Goal: Task Accomplishment & Management: Use online tool/utility

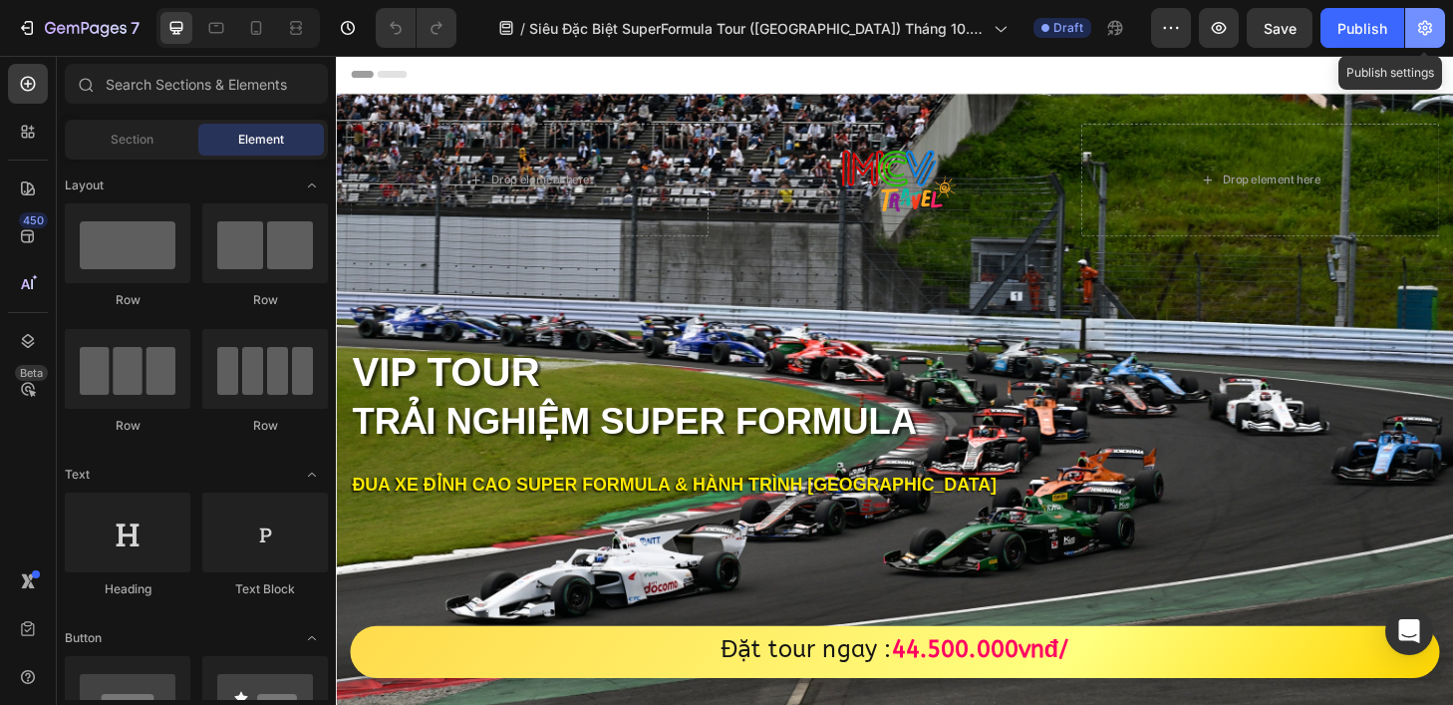
click at [1420, 30] on icon "button" at bounding box center [1426, 28] width 14 height 15
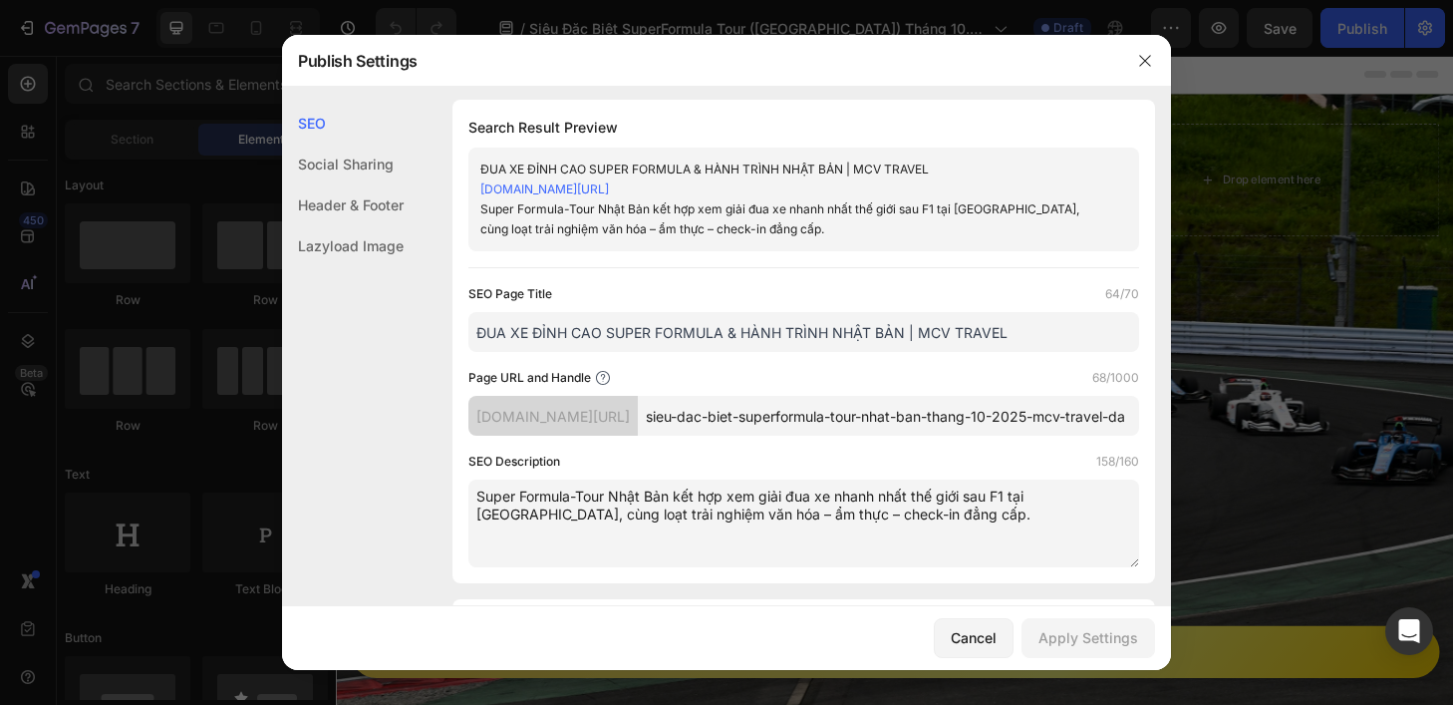
scroll to position [4, 0]
click at [1022, 333] on input "ĐUA XE ĐỈNH CAO SUPER FORMULA & HÀNH TRÌNH NHẬT BẢN | MCV TRAVEL" at bounding box center [804, 331] width 671 height 40
click at [1037, 332] on input "ĐUA XE ĐỈNH CAO SUPER FORMULA & HÀNH TRÌNH NHẬT BẢN | MCV TRAVEL" at bounding box center [804, 331] width 671 height 40
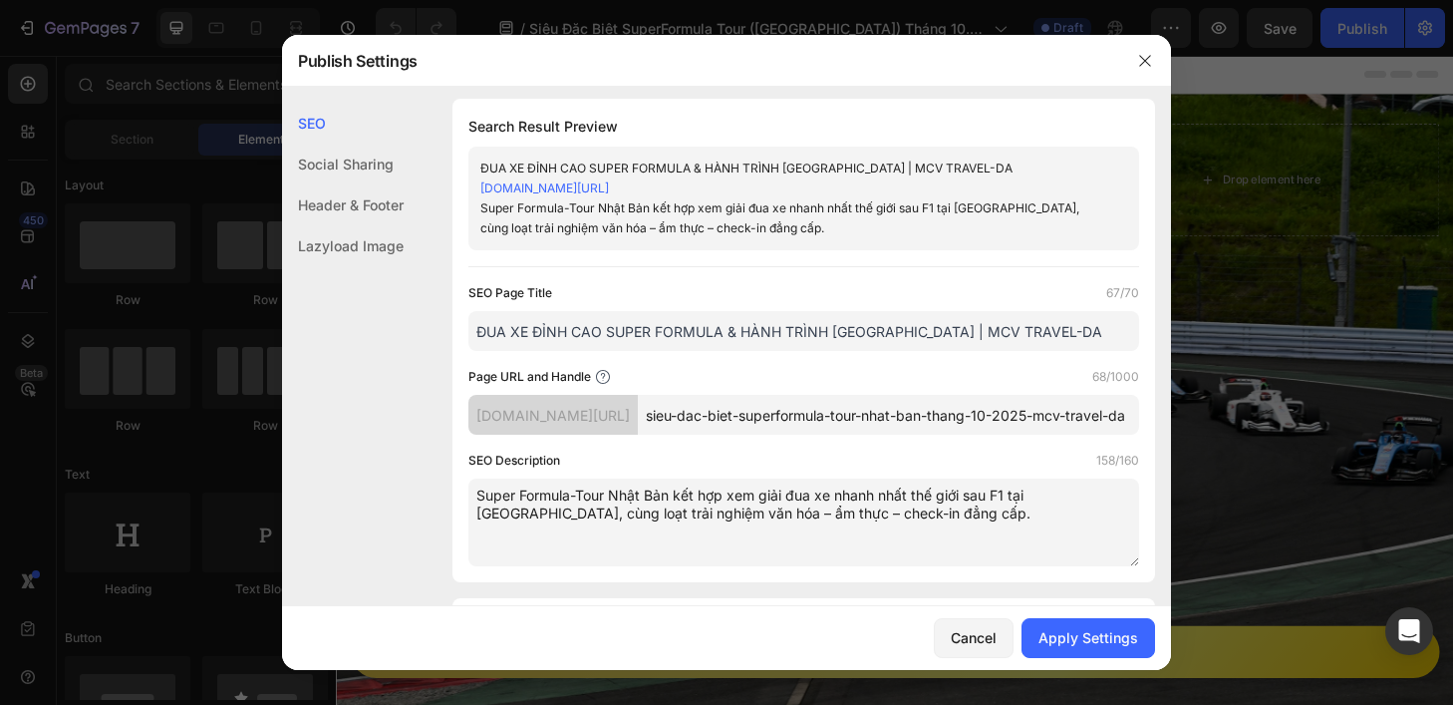
type input "ĐUA XE ĐỈNH CAO SUPER FORMULA & HÀNH TRÌNH [GEOGRAPHIC_DATA] | MCV TRAVEL-DA"
click at [1091, 416] on input "sieu-dac-biet-superformula-tour-nhat-ban-thang-10-2025-mcv-travel-da" at bounding box center [888, 415] width 501 height 40
type input "sieu-dac-biet-superformula-tour-nhat-ban-thang-10-2025-mcv-travel-DA"
click at [948, 454] on div "SEO Description 158/160" at bounding box center [804, 461] width 671 height 20
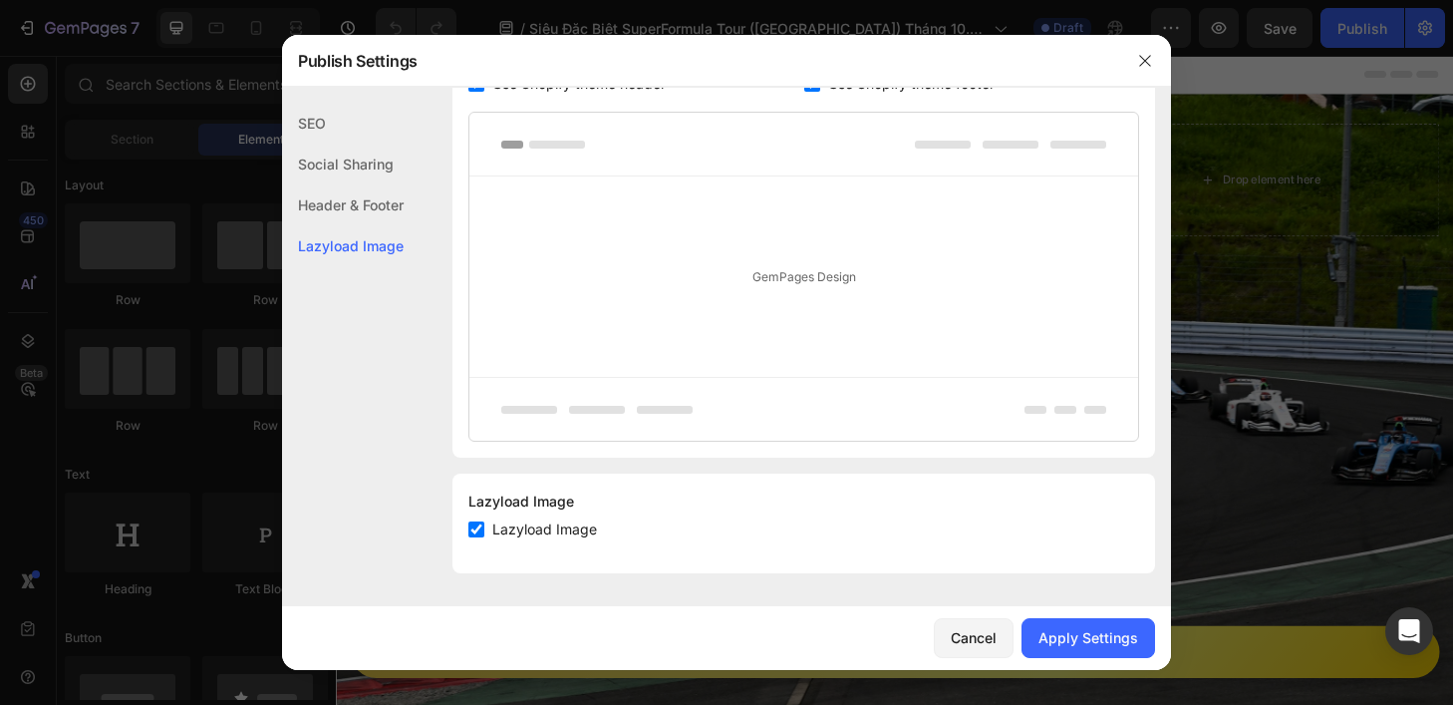
scroll to position [1153, 0]
click at [1101, 629] on div "Apply Settings" at bounding box center [1089, 637] width 100 height 21
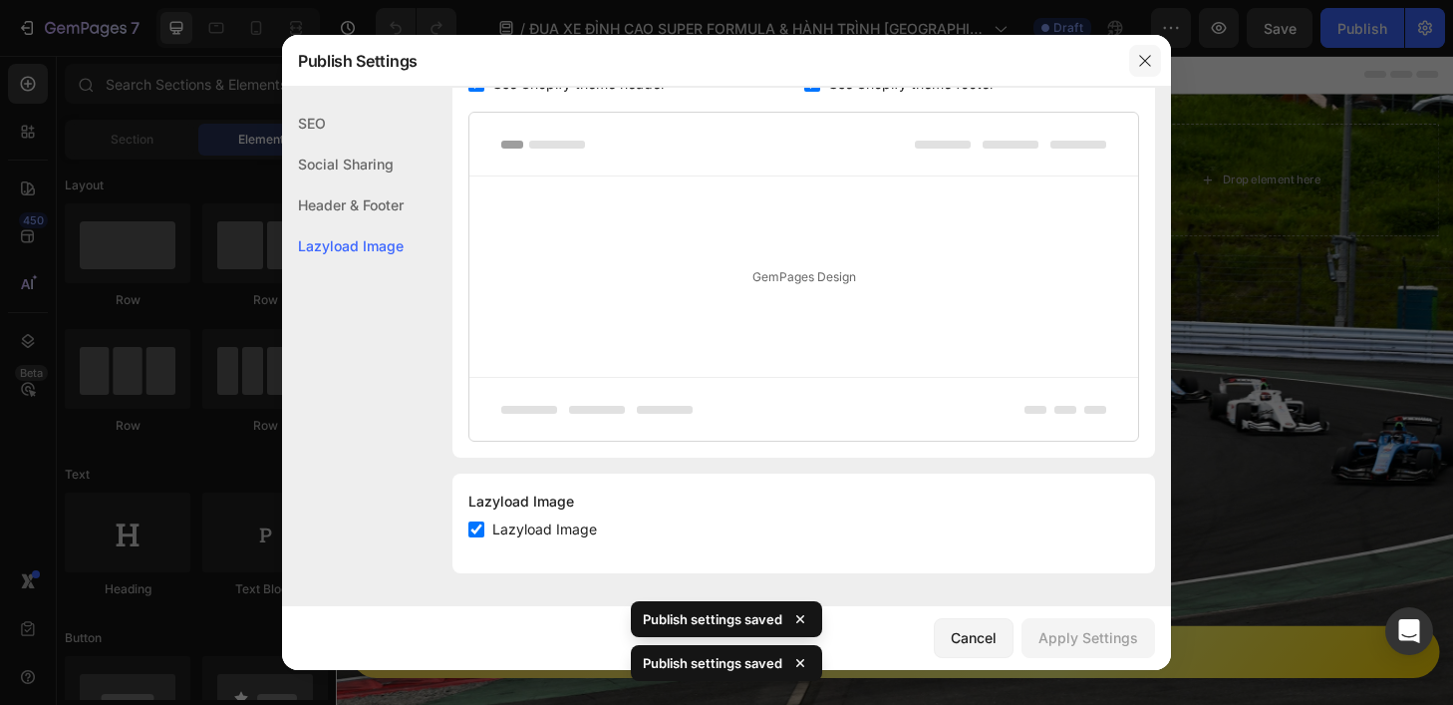
click at [1147, 54] on icon "button" at bounding box center [1145, 61] width 16 height 16
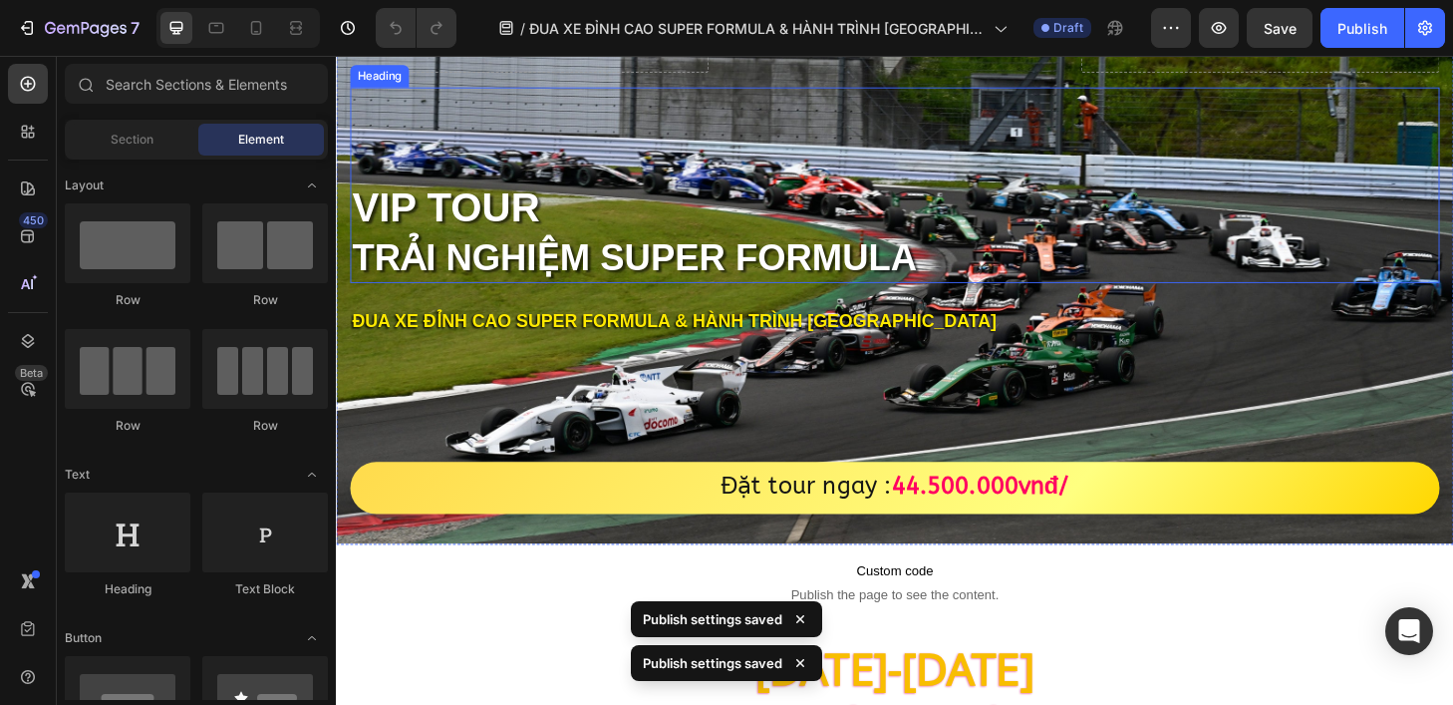
scroll to position [315, 0]
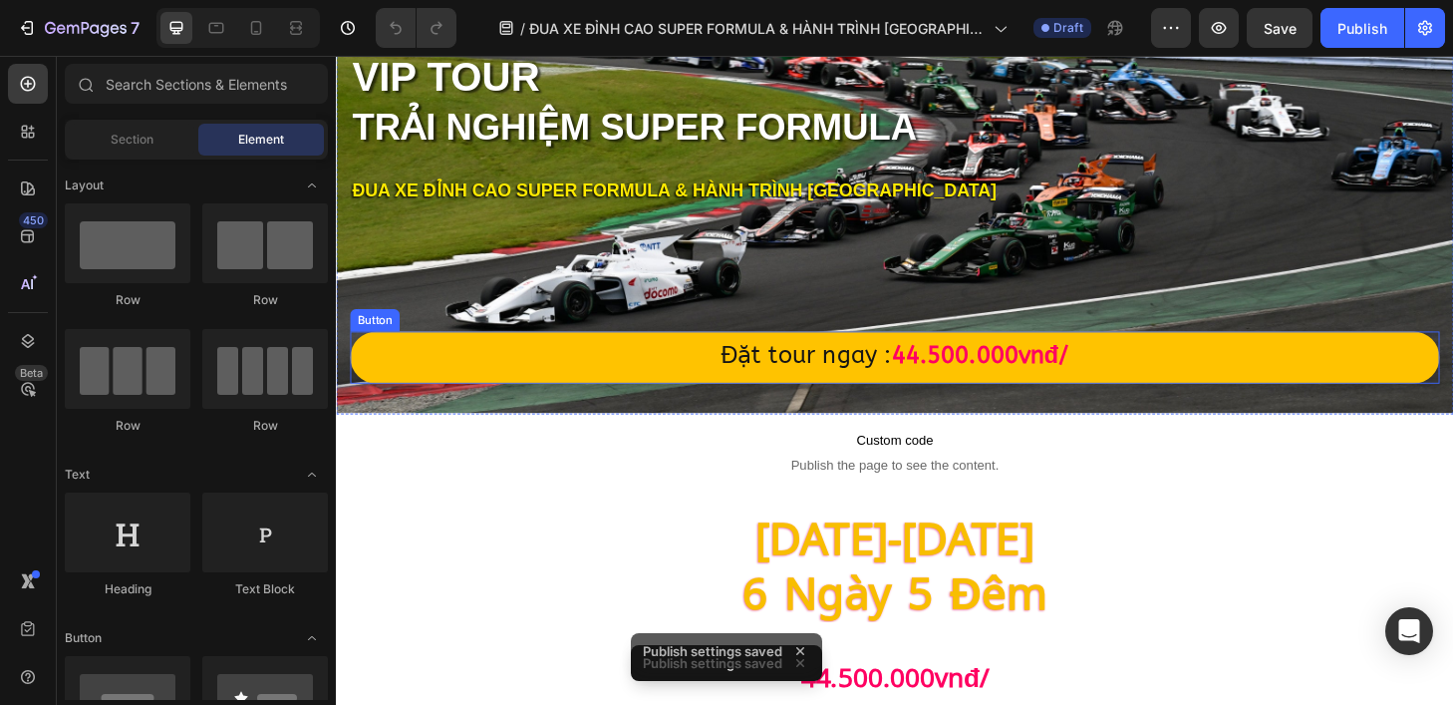
click at [1218, 375] on link "Đặt tour ngay : 44.500.000vnđ/" at bounding box center [934, 379] width 1166 height 56
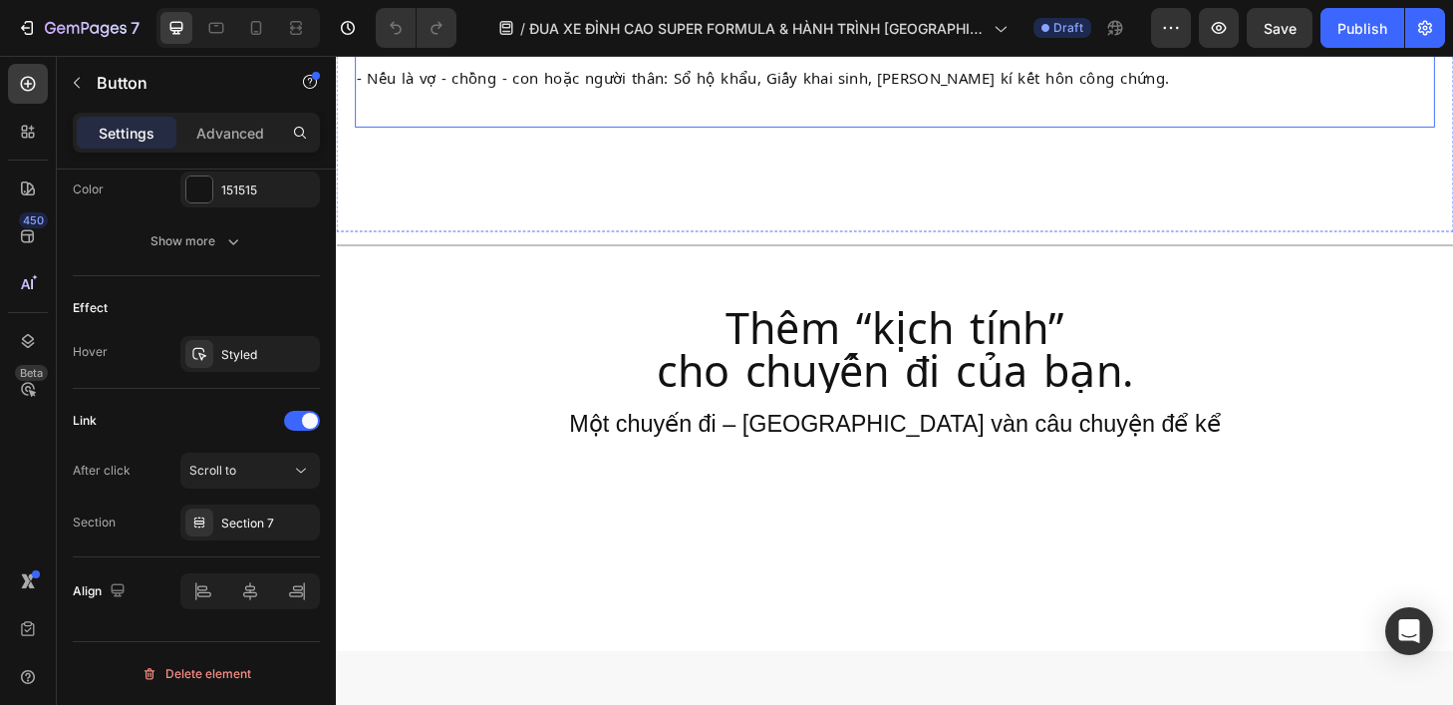
scroll to position [14043, 0]
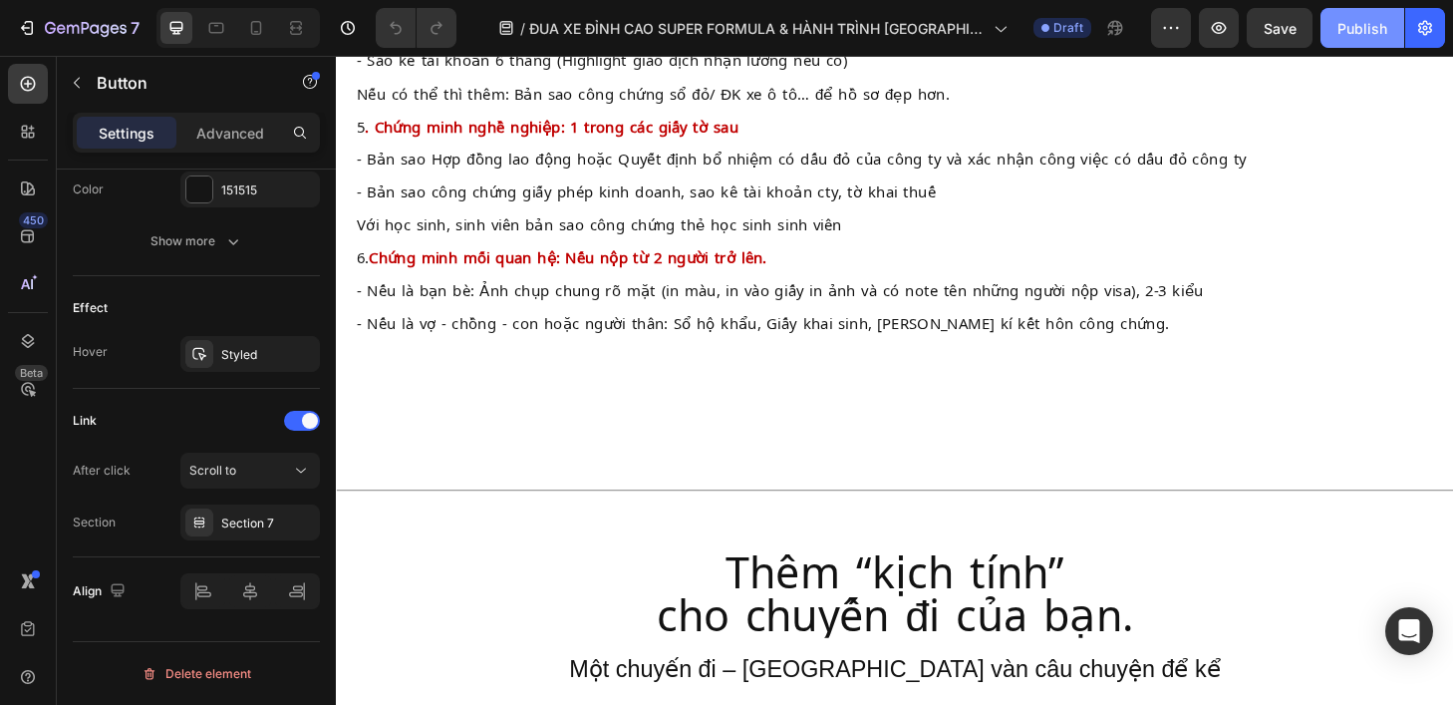
click at [1343, 27] on div "Publish" at bounding box center [1363, 28] width 50 height 21
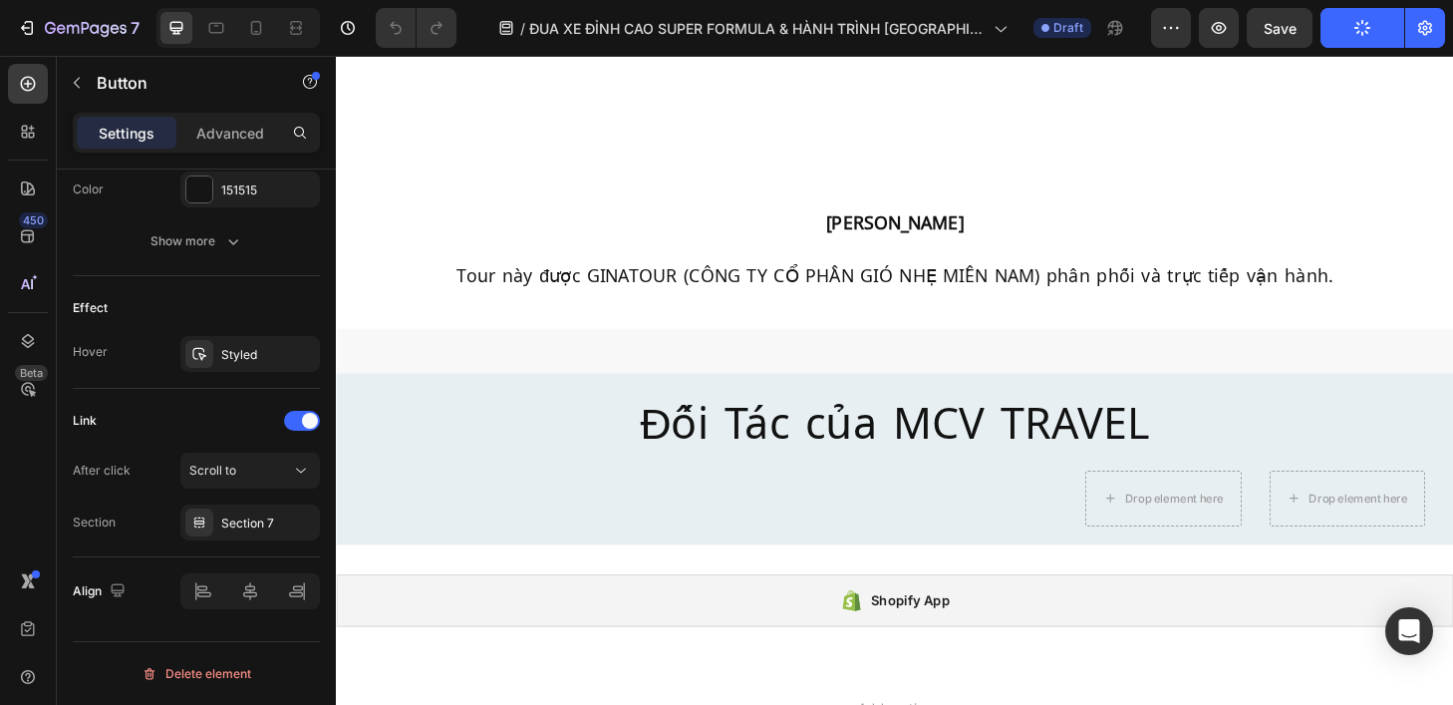
scroll to position [14934, 0]
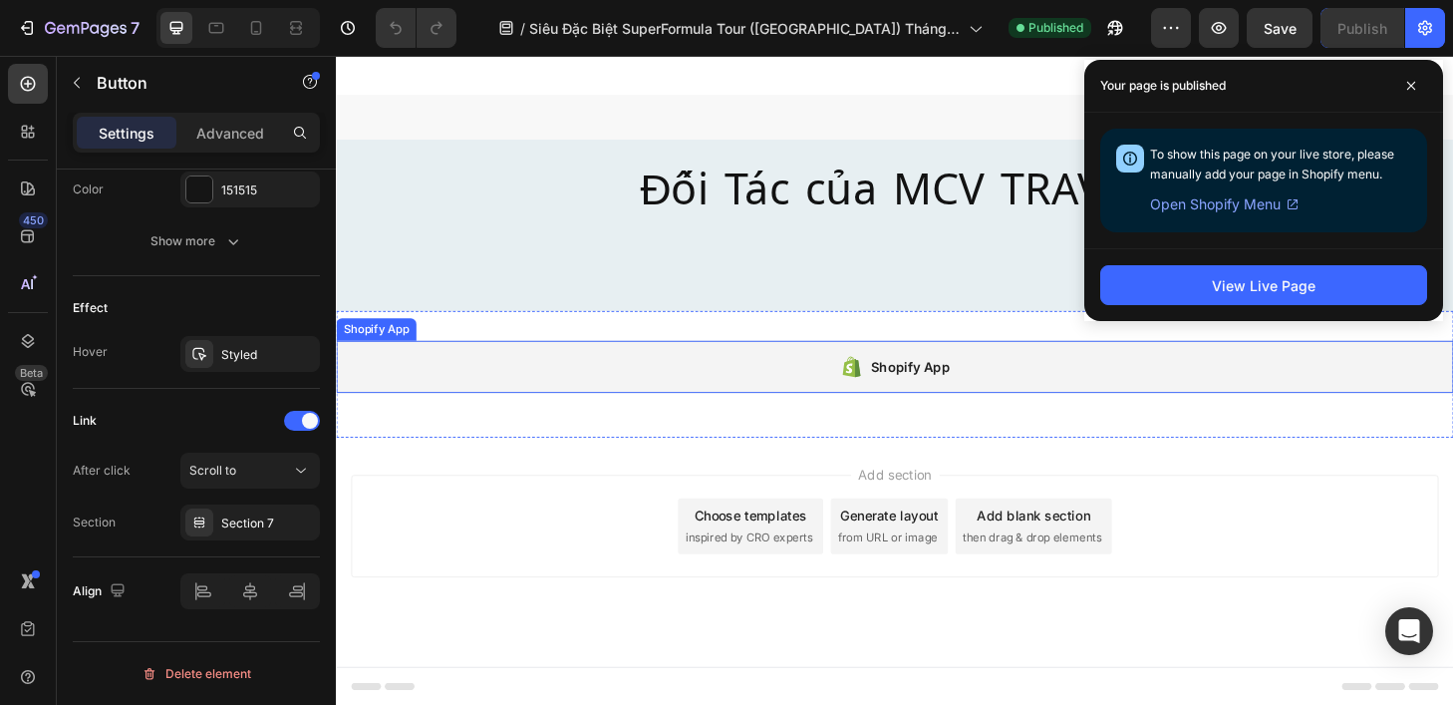
click at [724, 372] on div "Shopify App" at bounding box center [934, 389] width 1196 height 56
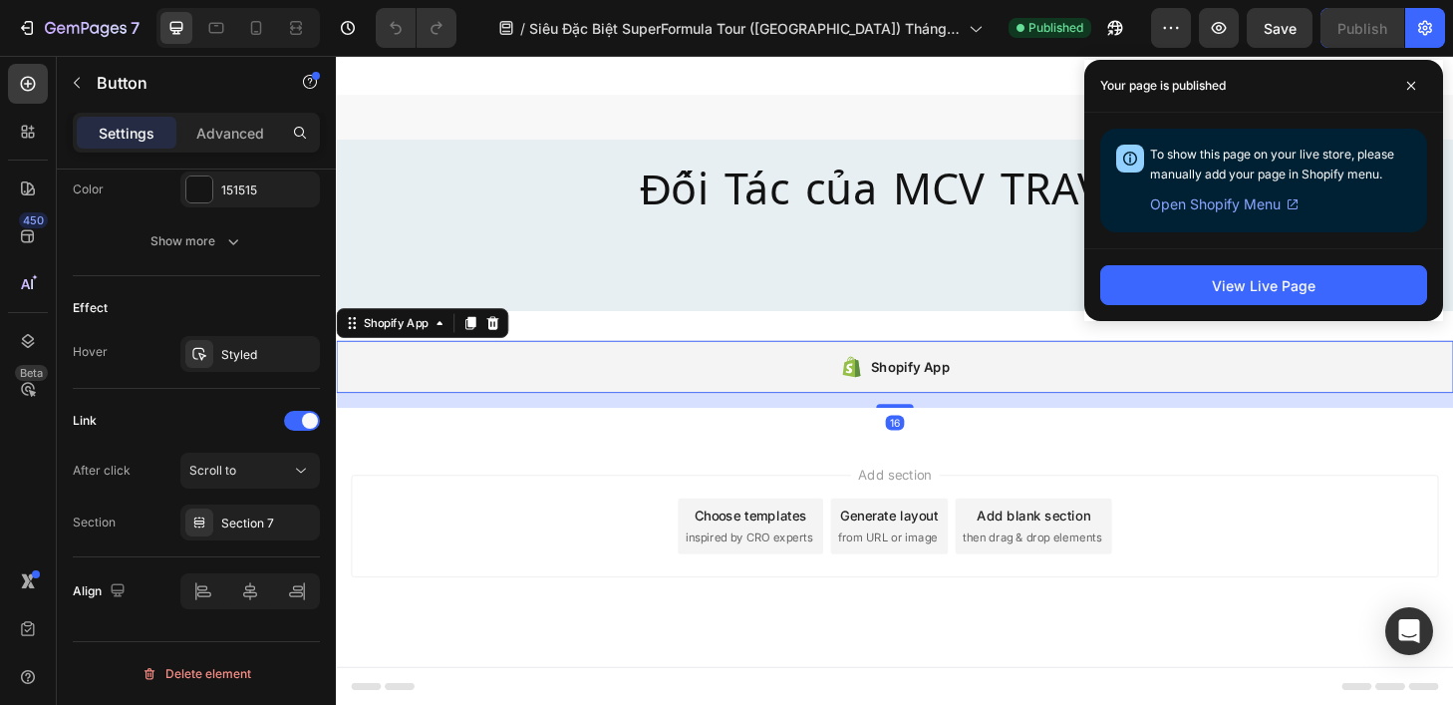
scroll to position [0, 0]
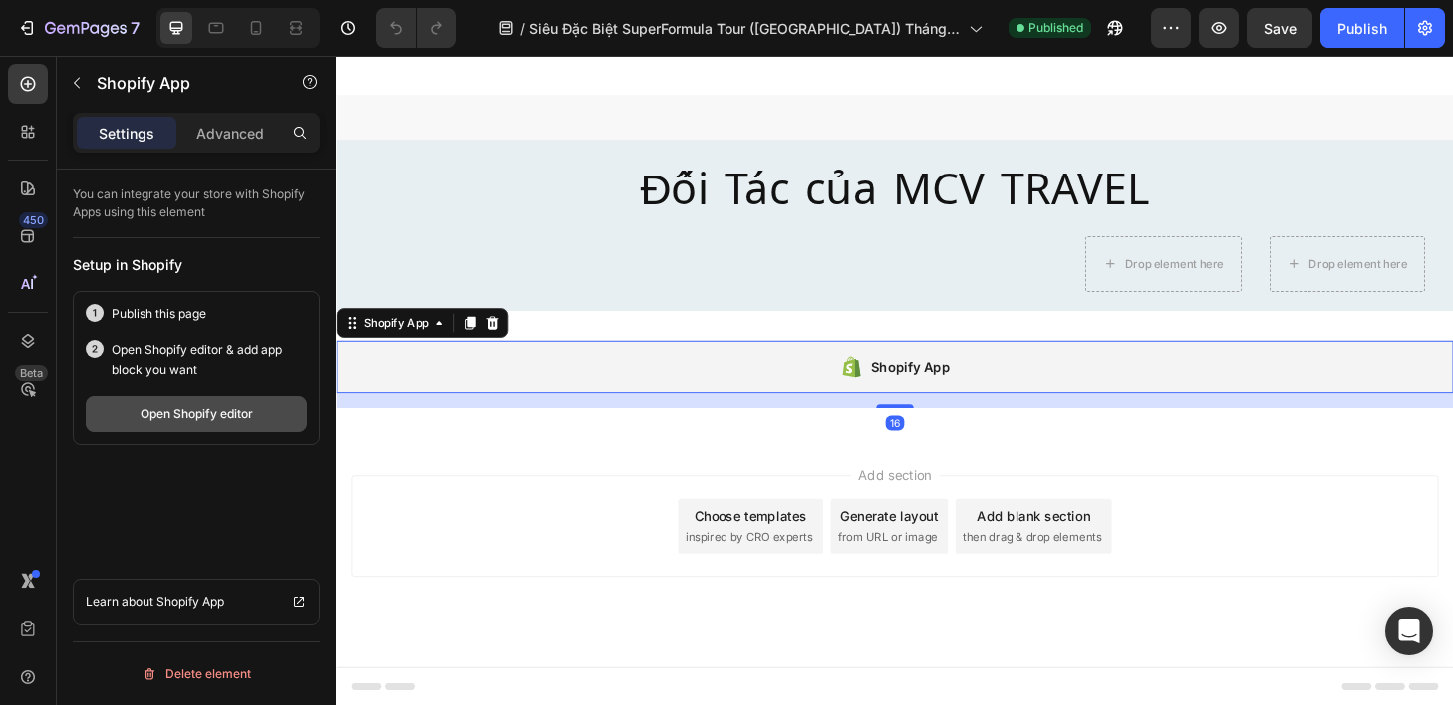
click at [156, 407] on div "Open Shopify editor" at bounding box center [197, 414] width 113 height 18
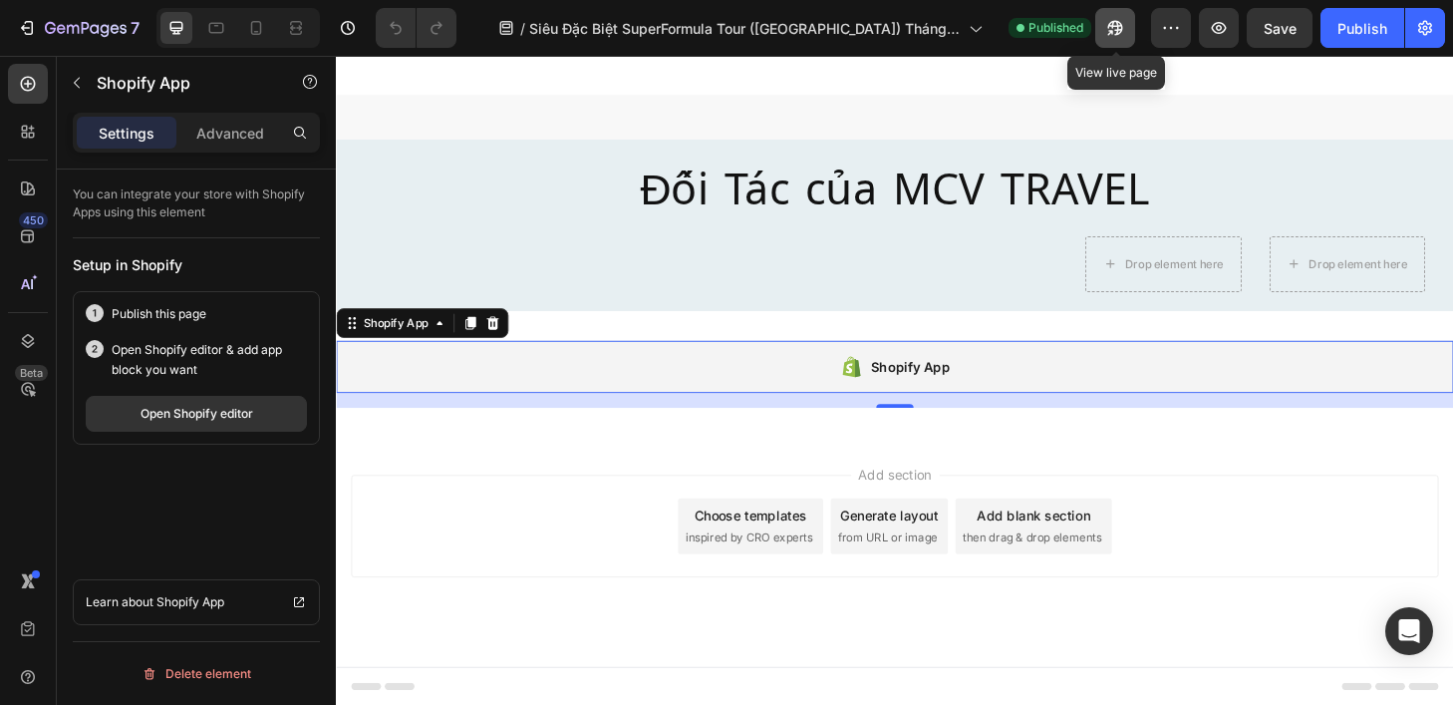
click at [1113, 30] on icon "button" at bounding box center [1111, 32] width 5 height 5
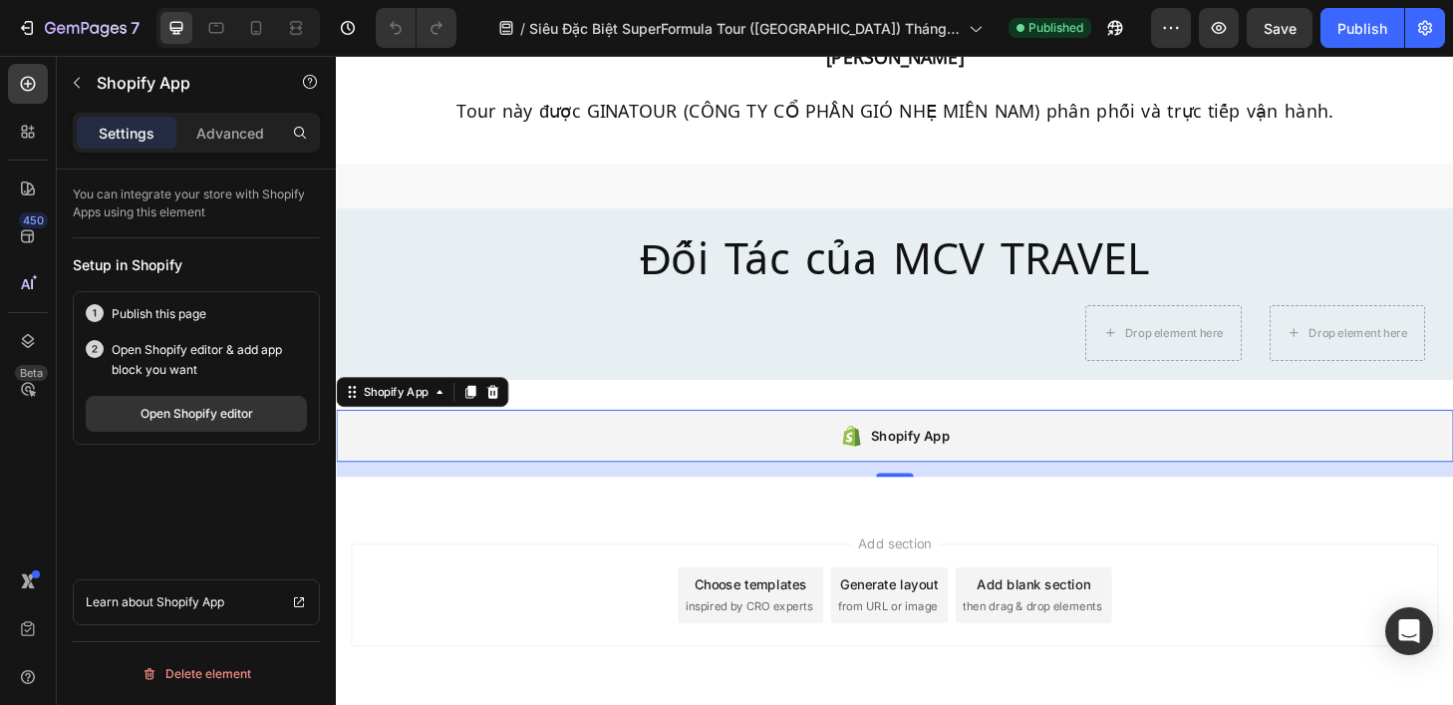
scroll to position [14856, 0]
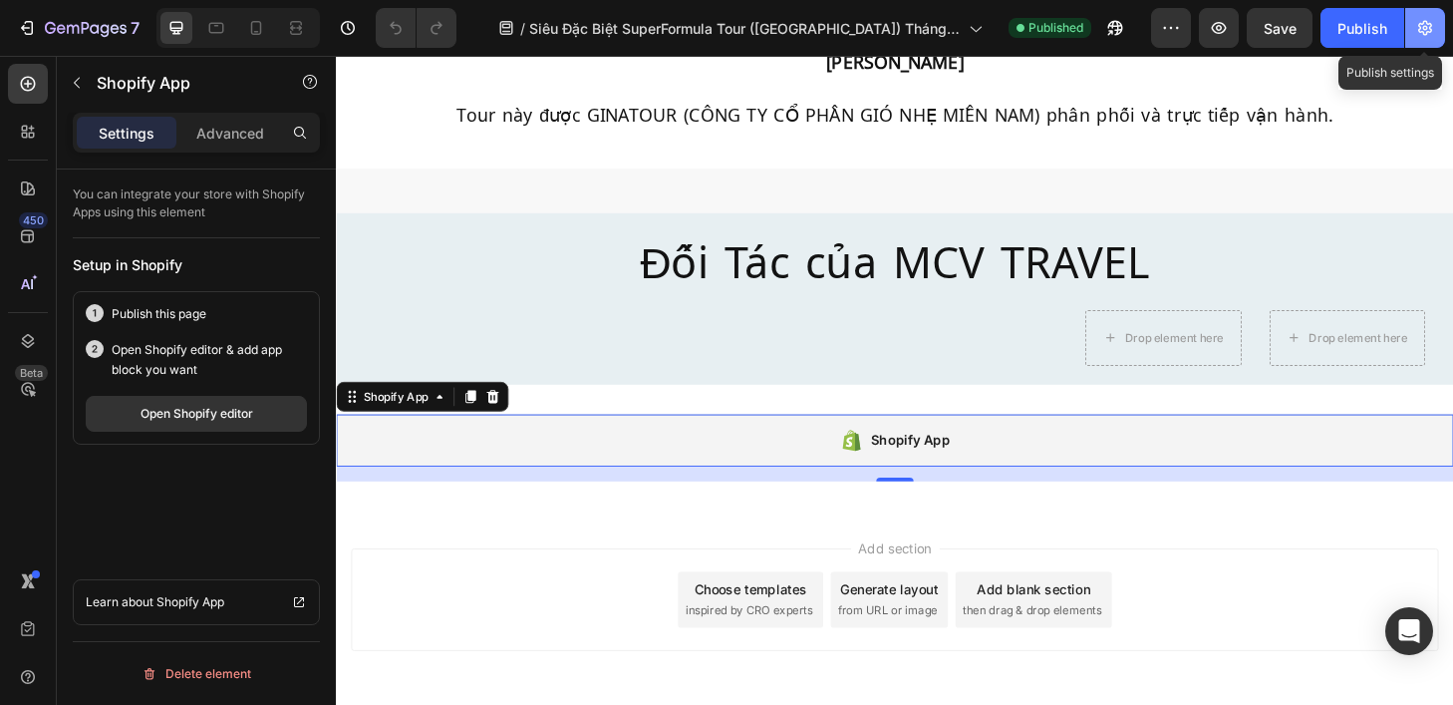
click at [1429, 37] on icon "button" at bounding box center [1426, 28] width 20 height 20
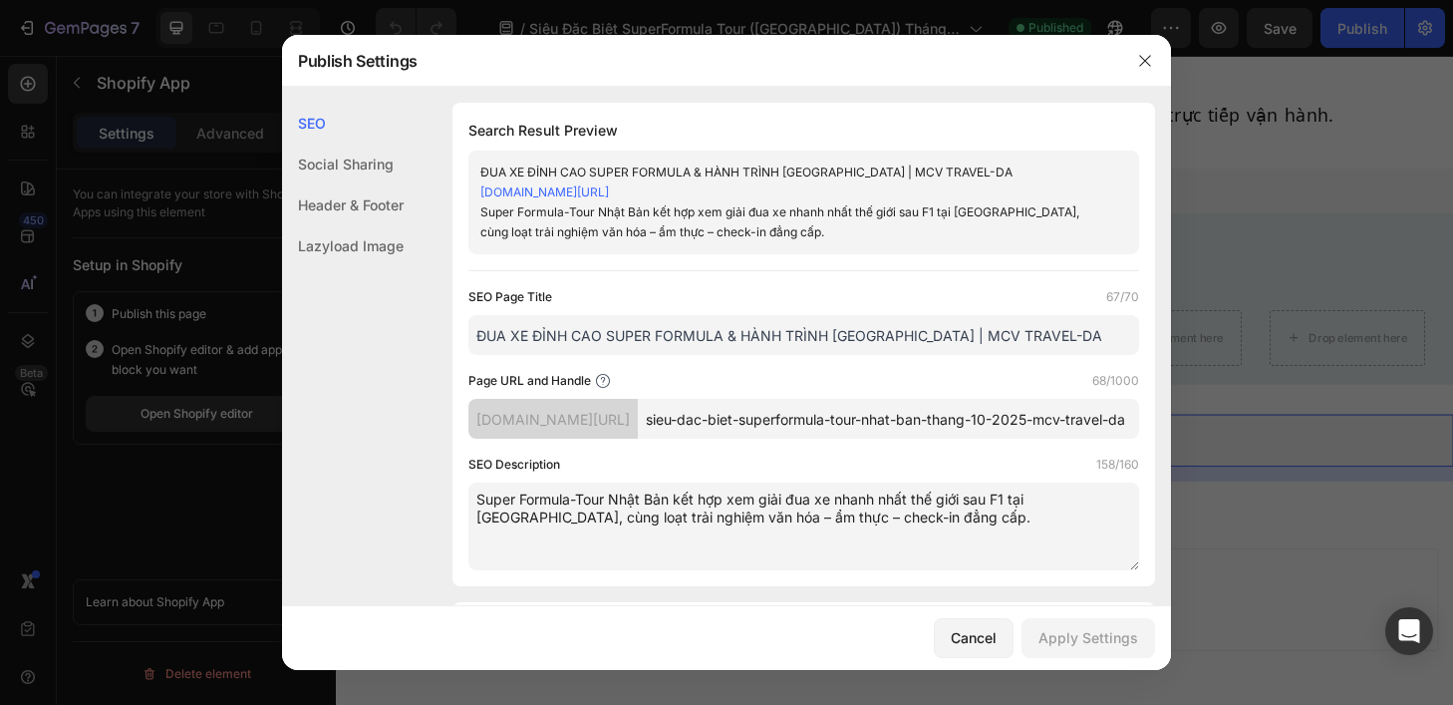
scroll to position [0, 89]
drag, startPoint x: 718, startPoint y: 419, endPoint x: 1452, endPoint y: 443, distance: 735.1
click at [1452, 443] on div "Publish Settings SEO Social Sharing Header & Footer Lazyload Image SEO Search R…" at bounding box center [726, 352] width 1453 height 705
click at [1145, 54] on icon "button" at bounding box center [1145, 61] width 16 height 16
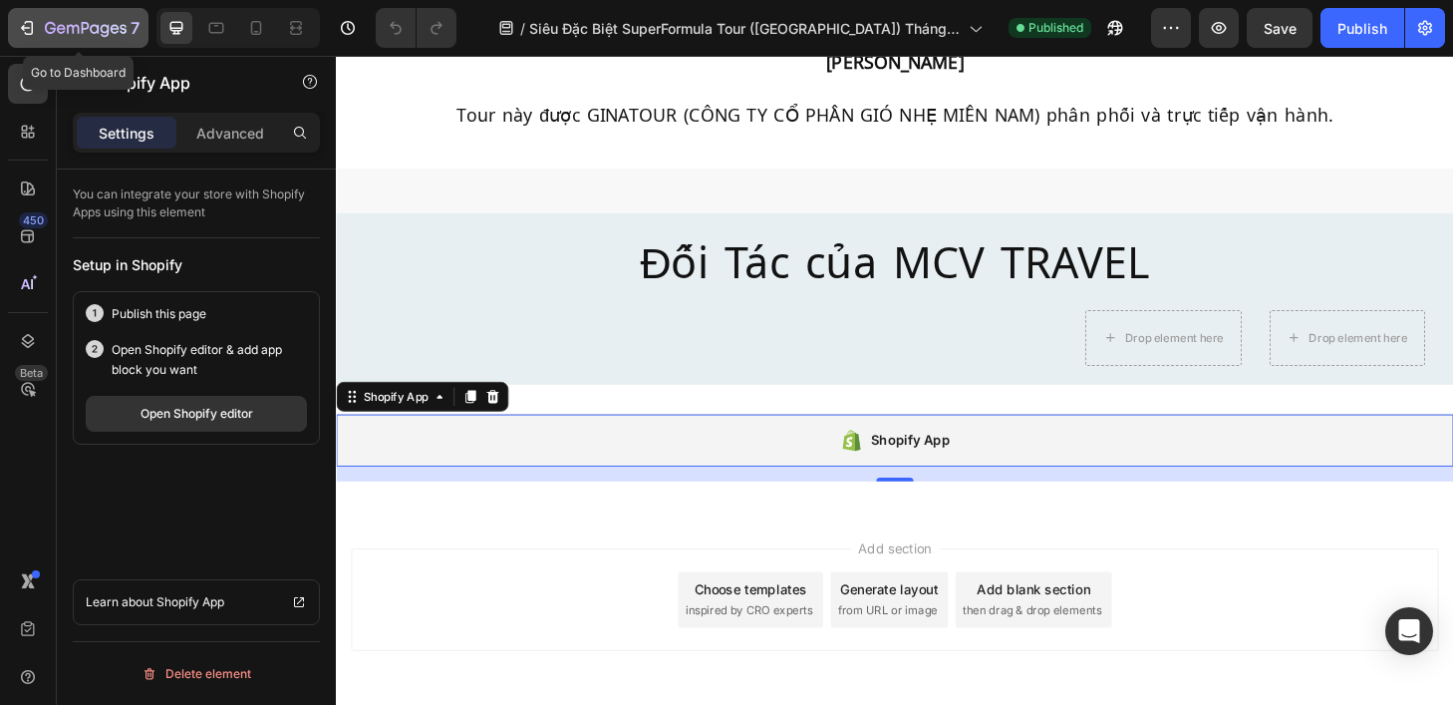
click at [28, 36] on icon "button" at bounding box center [27, 28] width 20 height 20
